Goal: Task Accomplishment & Management: Manage account settings

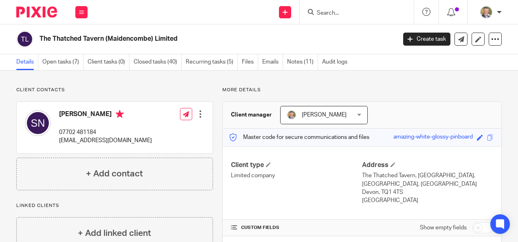
click at [350, 15] on input "Search" at bounding box center [352, 13] width 73 height 7
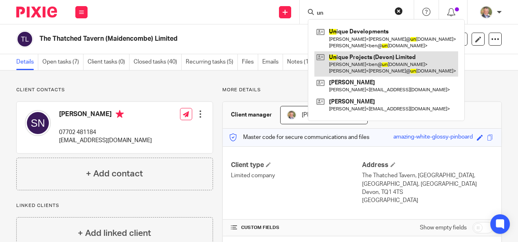
type input "un"
click at [377, 63] on link at bounding box center [386, 63] width 144 height 25
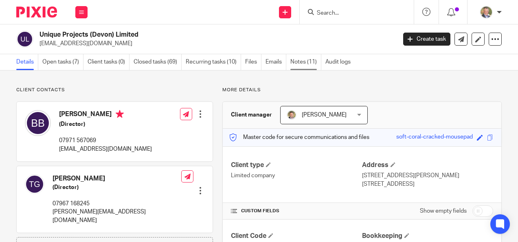
click at [300, 61] on link "Notes (11)" at bounding box center [305, 62] width 31 height 16
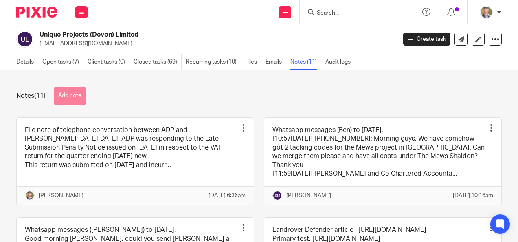
click at [75, 92] on button "Add note" at bounding box center [70, 96] width 32 height 18
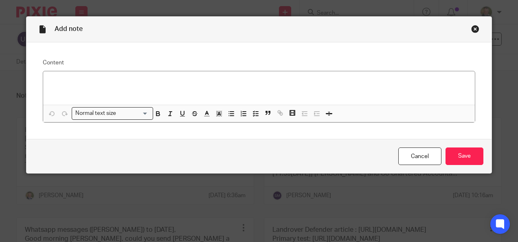
click at [240, 138] on div "Content Normal text size Loading... Remove Edit Insert new video Copy and paste…" at bounding box center [258, 90] width 465 height 97
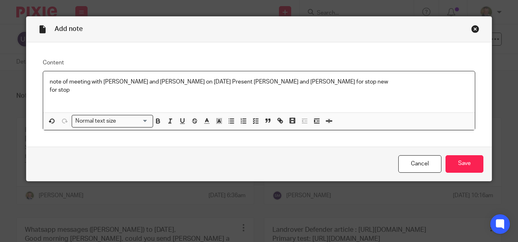
drag, startPoint x: 366, startPoint y: 80, endPoint x: 369, endPoint y: 88, distance: 8.2
click at [369, 88] on div "note of meeting with [PERSON_NAME] and [PERSON_NAME] on [DATE] Present [PERSON_…" at bounding box center [259, 91] width 432 height 41
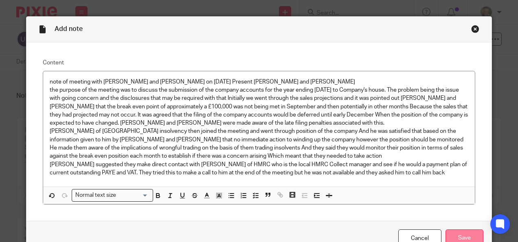
click at [457, 235] on input "Save" at bounding box center [464, 237] width 38 height 17
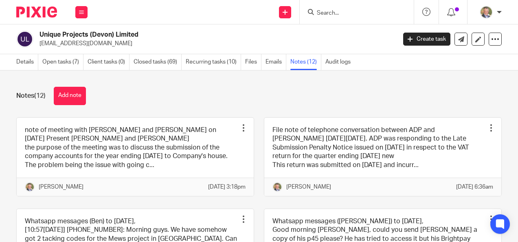
click at [247, 94] on div "Notes (12) Add note" at bounding box center [258, 96] width 485 height 18
